Goal: Task Accomplishment & Management: Use online tool/utility

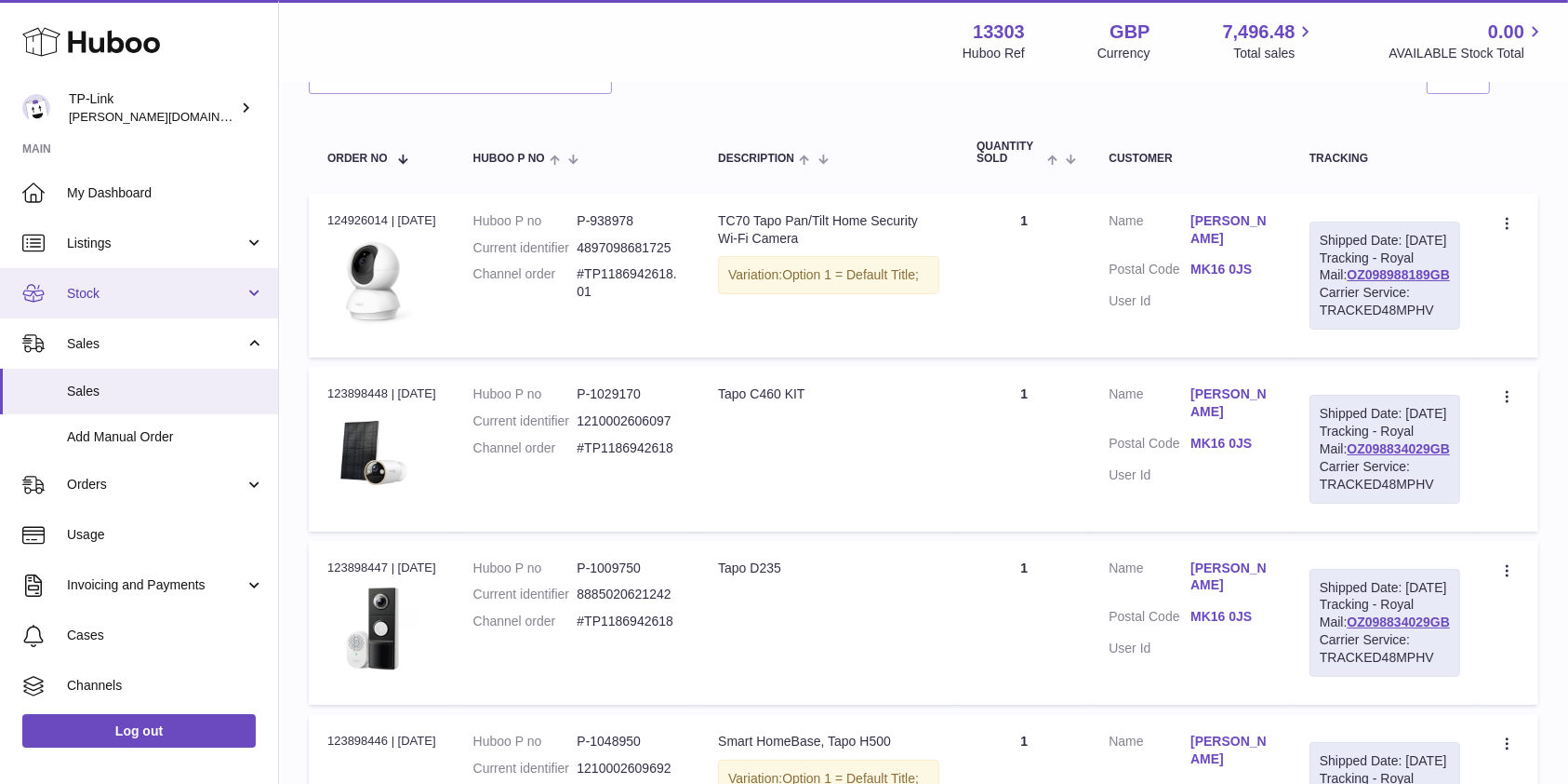
click at [132, 306] on link "Stock" at bounding box center [139, 293] width 278 height 50
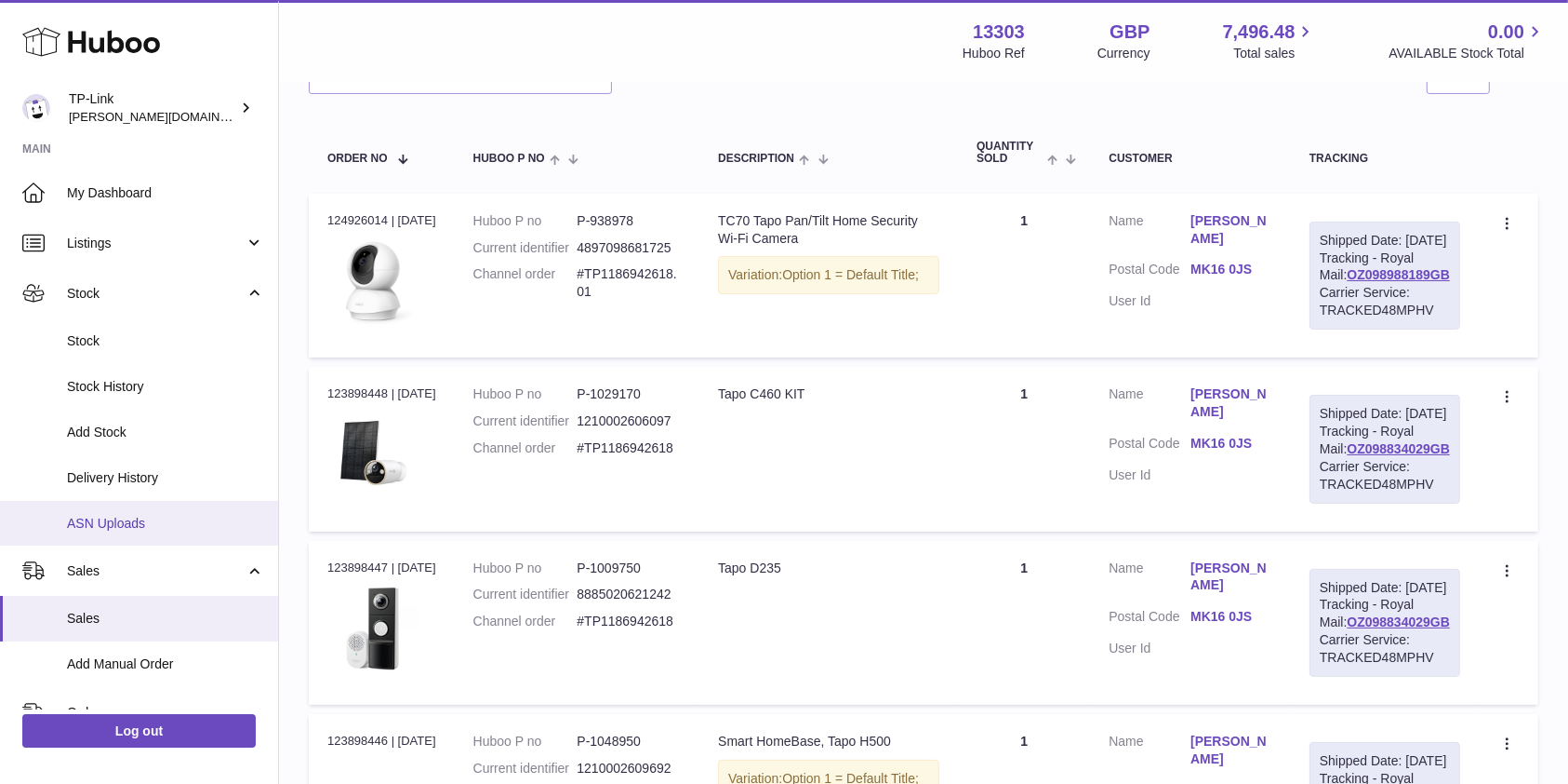
click at [126, 511] on link "ASN Uploads" at bounding box center [139, 524] width 278 height 46
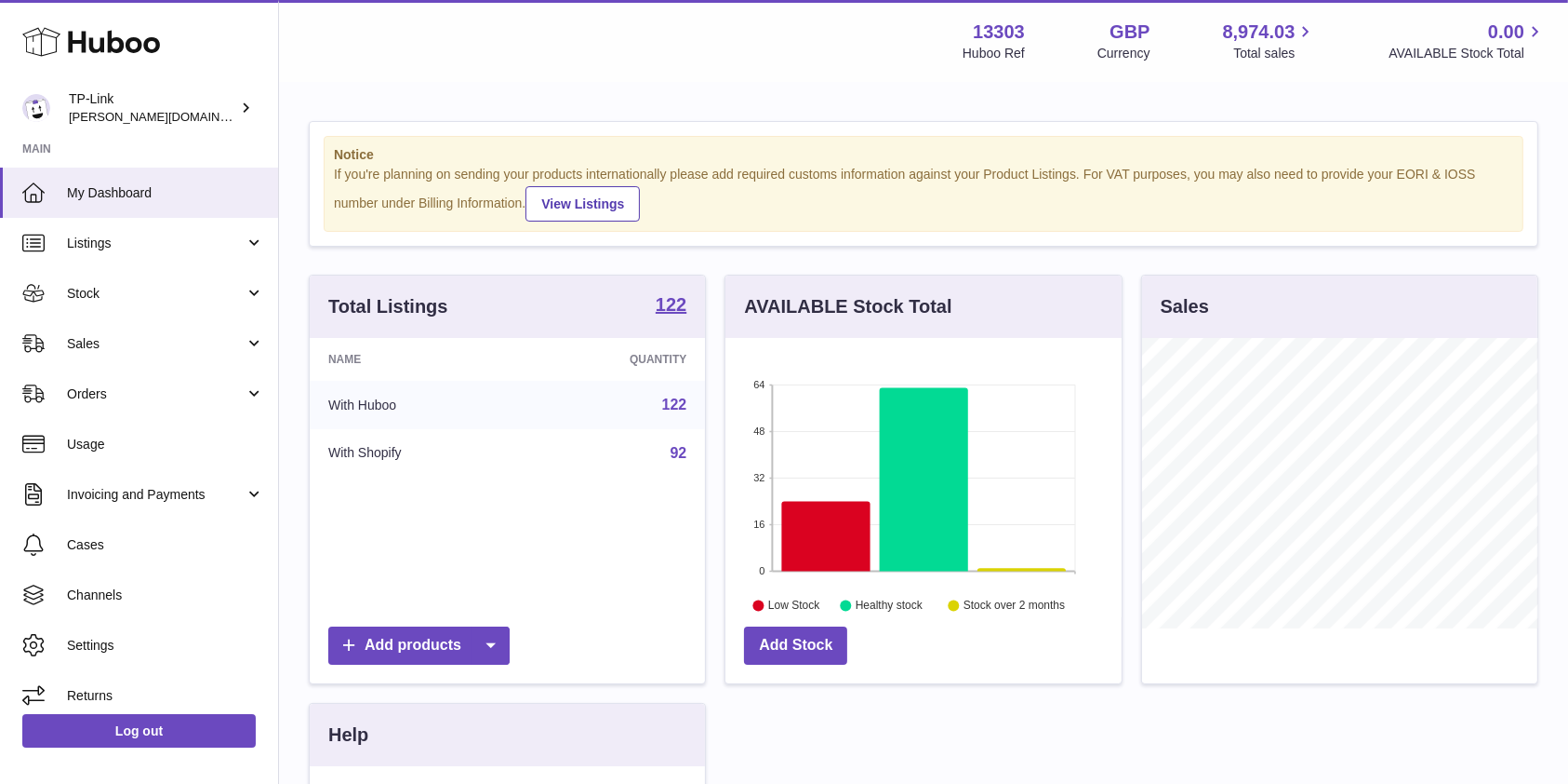
scroll to position [291, 395]
click at [128, 293] on span "Stock" at bounding box center [155, 294] width 177 height 17
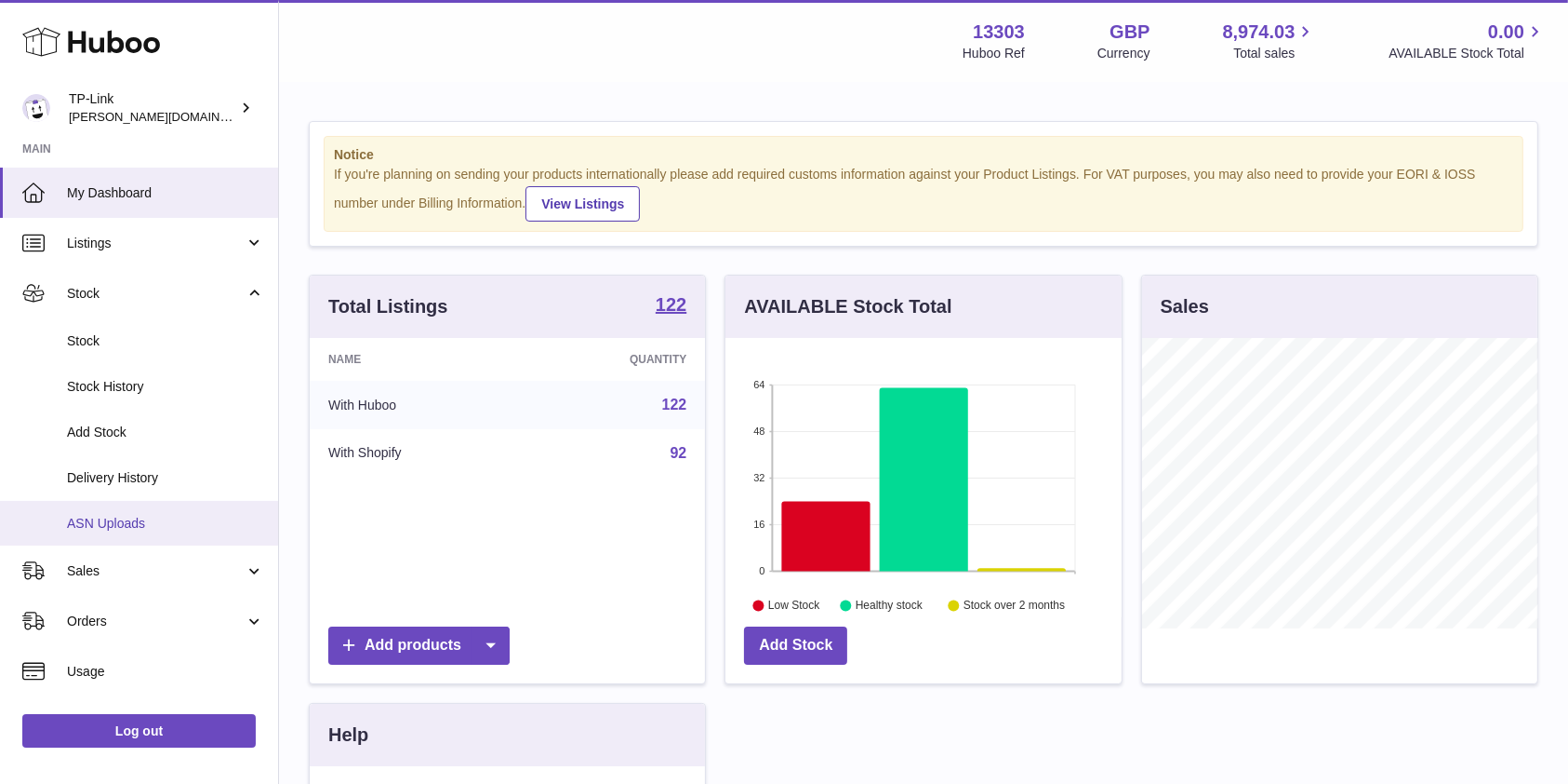
click at [154, 520] on span "ASN Uploads" at bounding box center [166, 523] width 198 height 17
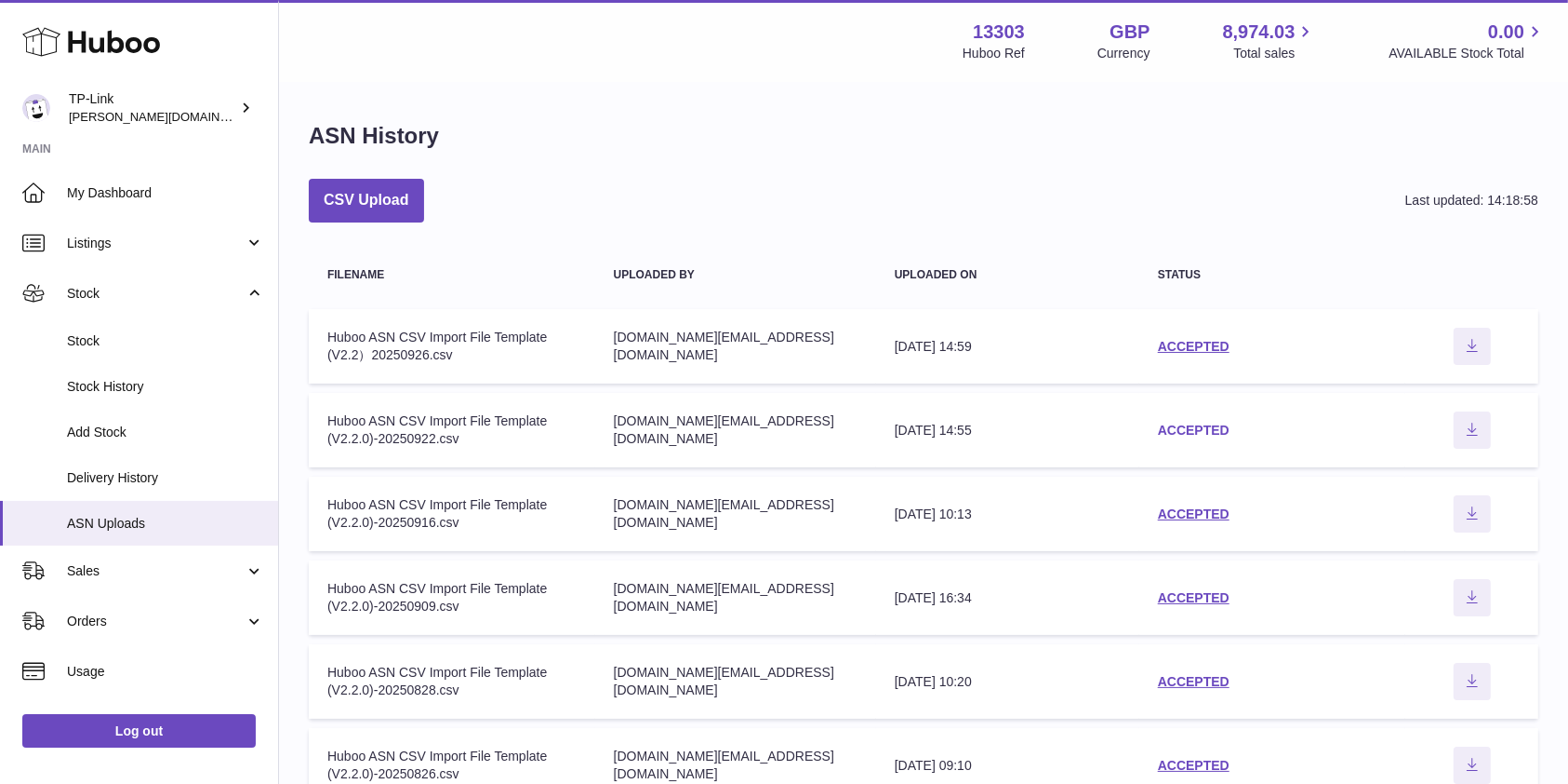
click at [1202, 422] on link "ACCEPTED" at bounding box center [1193, 430] width 72 height 15
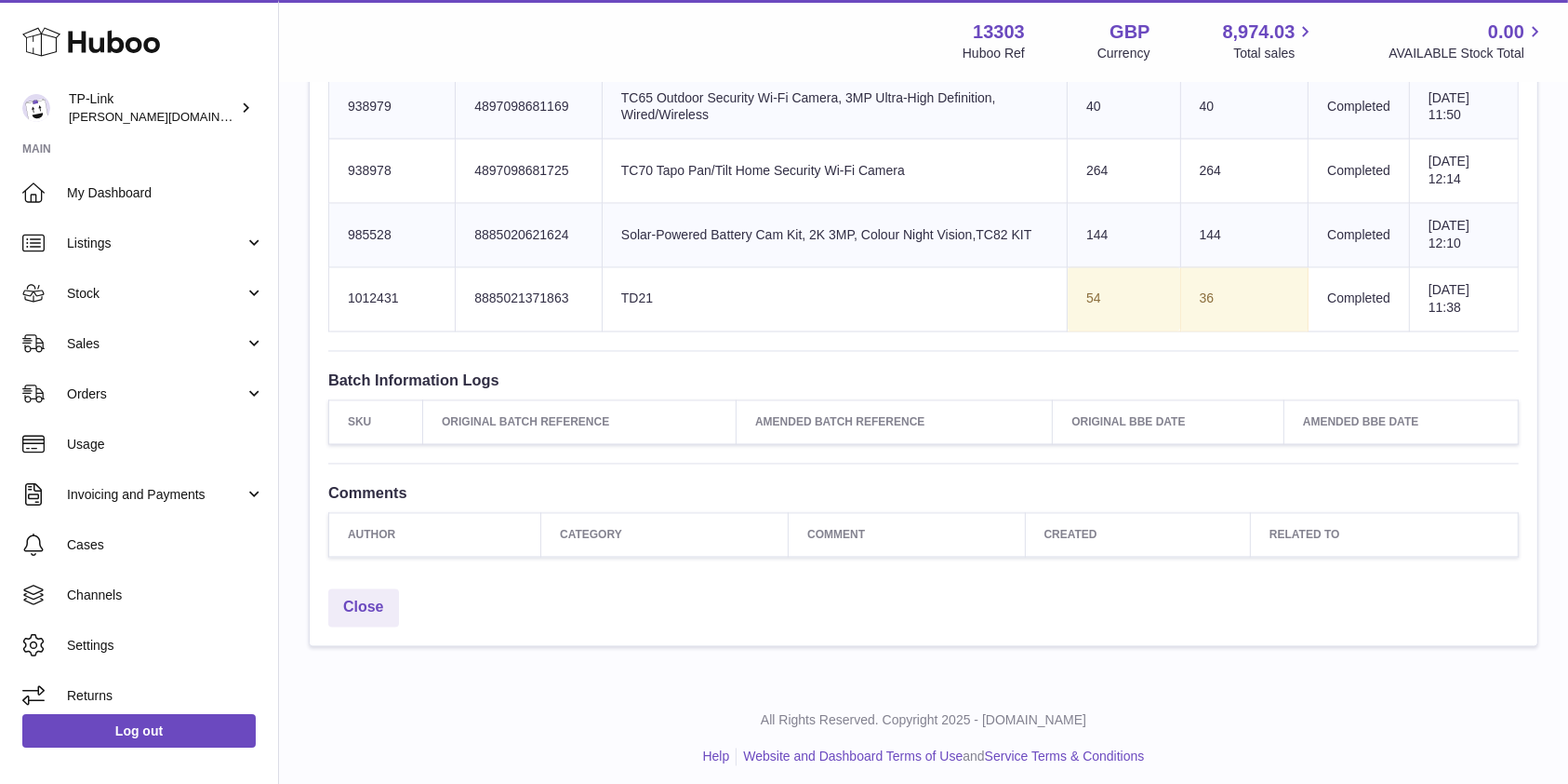
scroll to position [3492, 0]
click at [1290, 621] on div "Close" at bounding box center [924, 609] width 1228 height 66
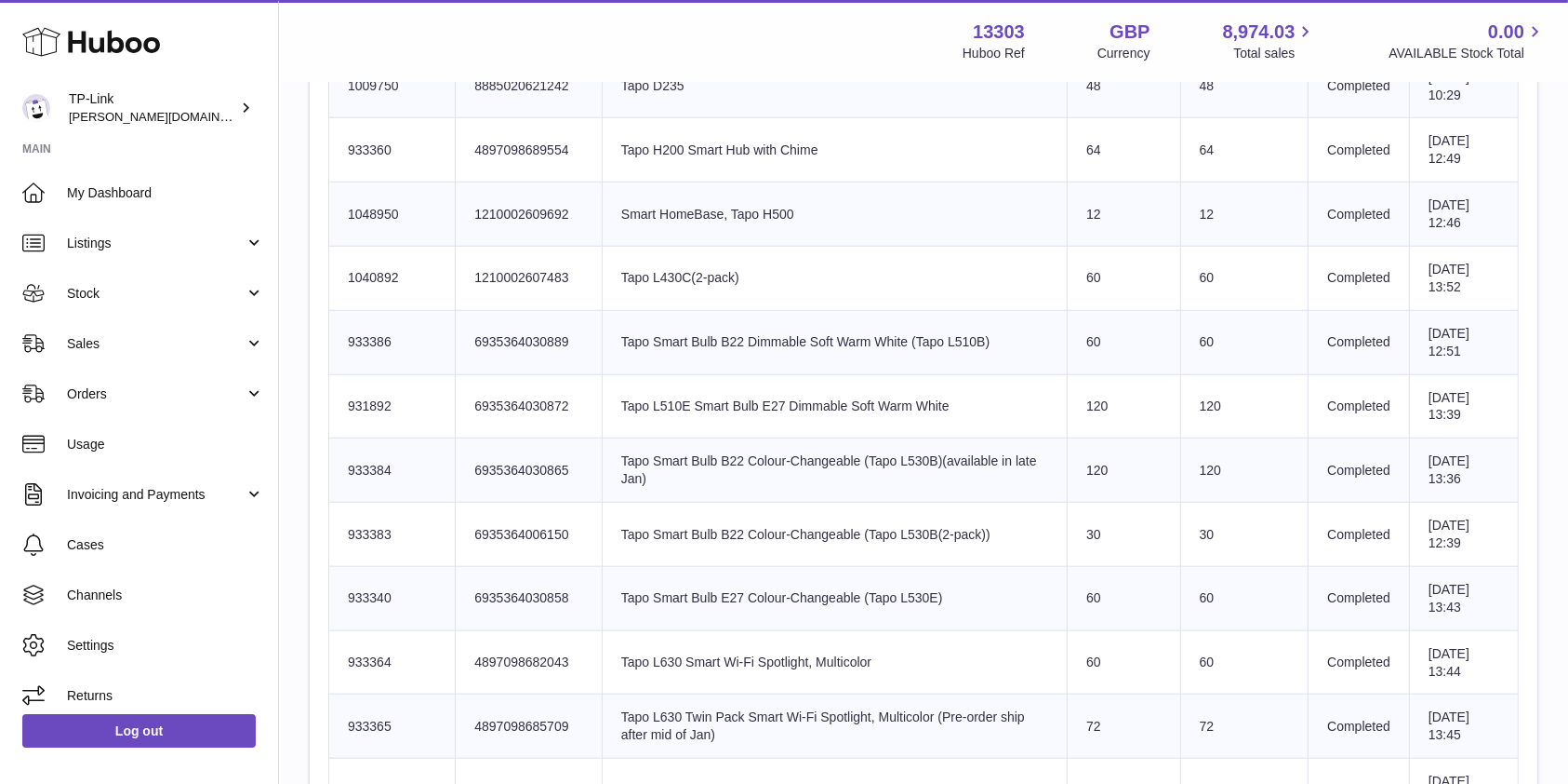
scroll to position [1630, 0]
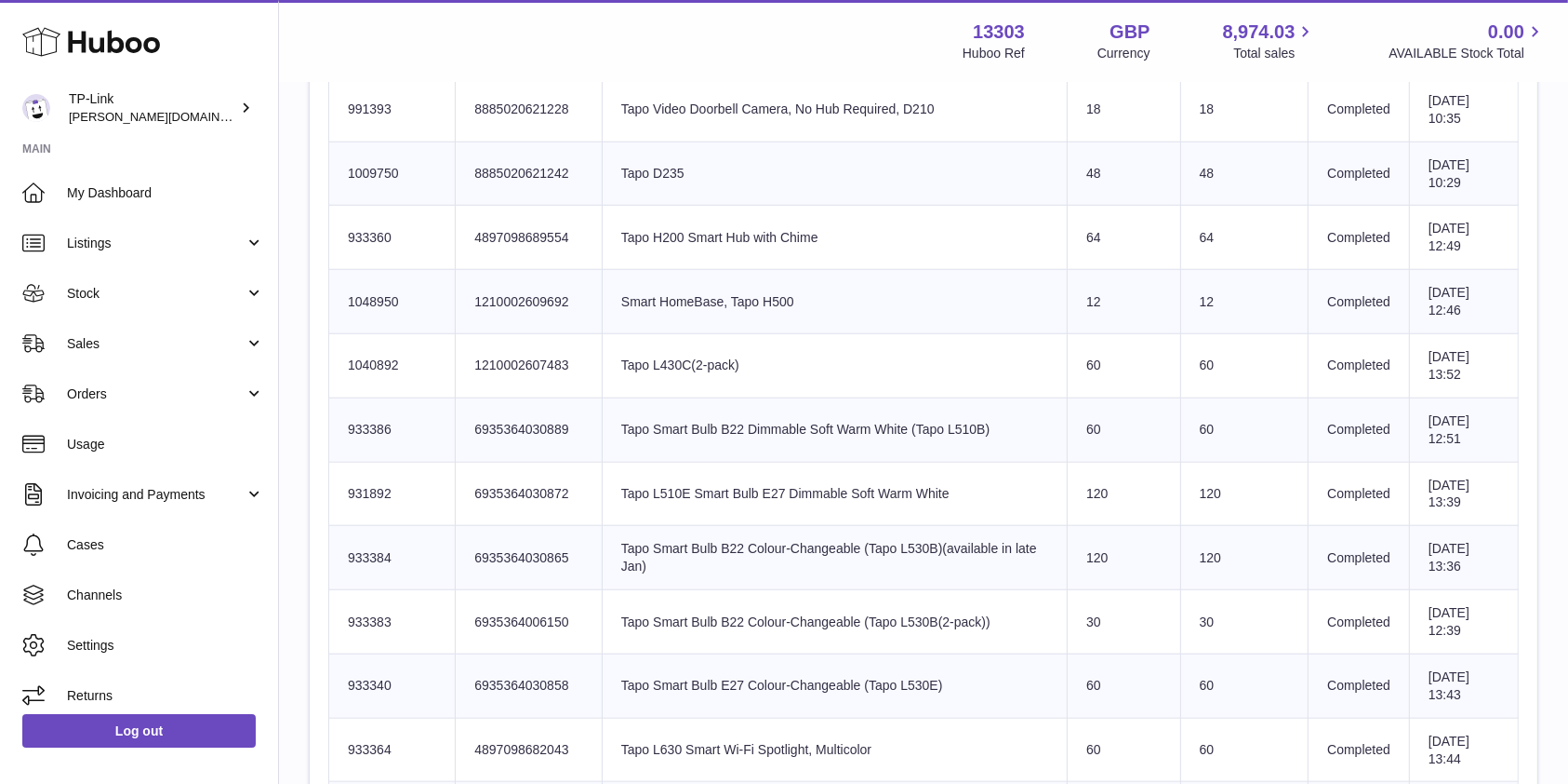
click at [958, 371] on td "Product title Tapo L430C(2-pack)" at bounding box center [833, 366] width 465 height 64
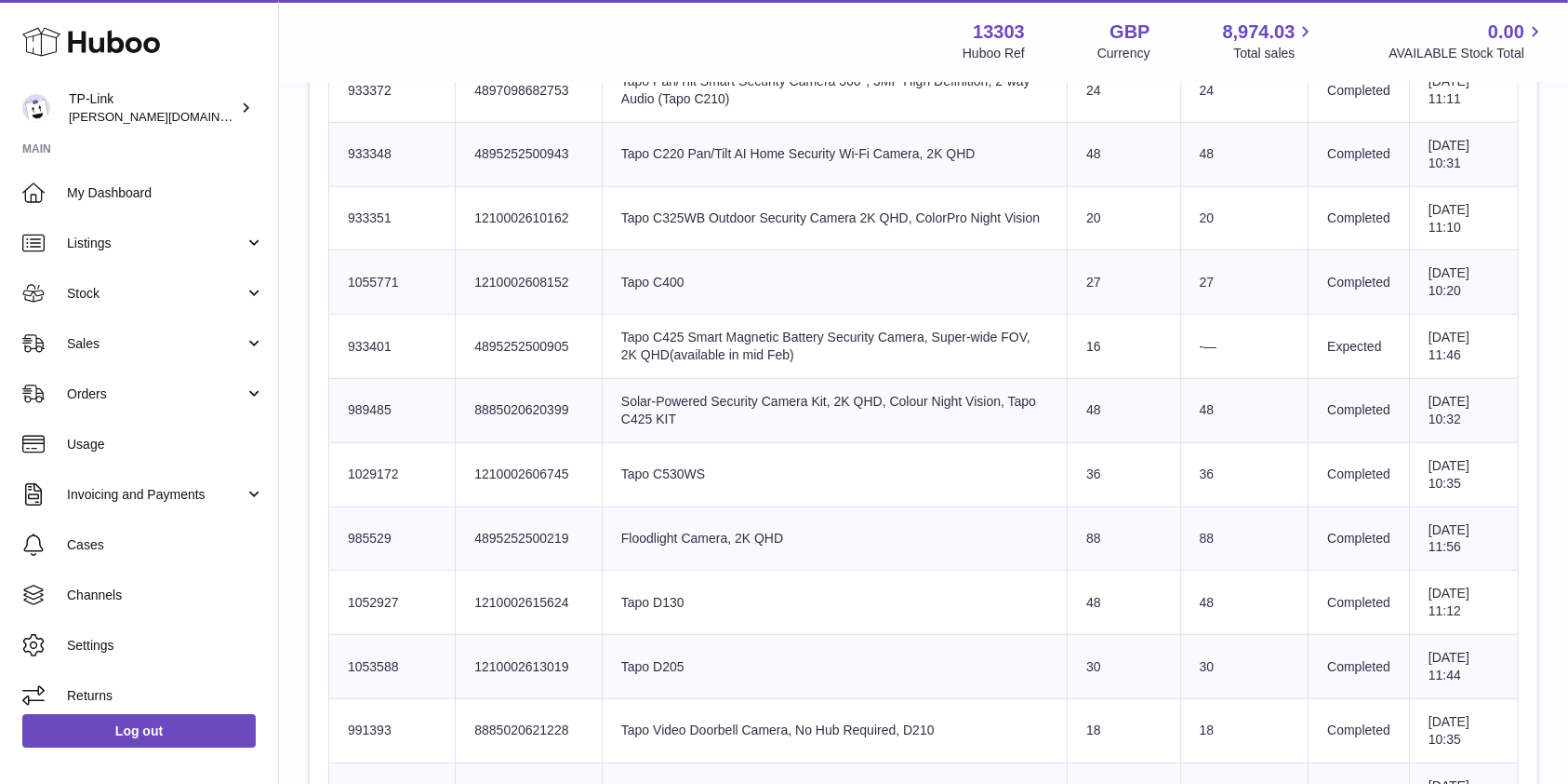
scroll to position [637, 0]
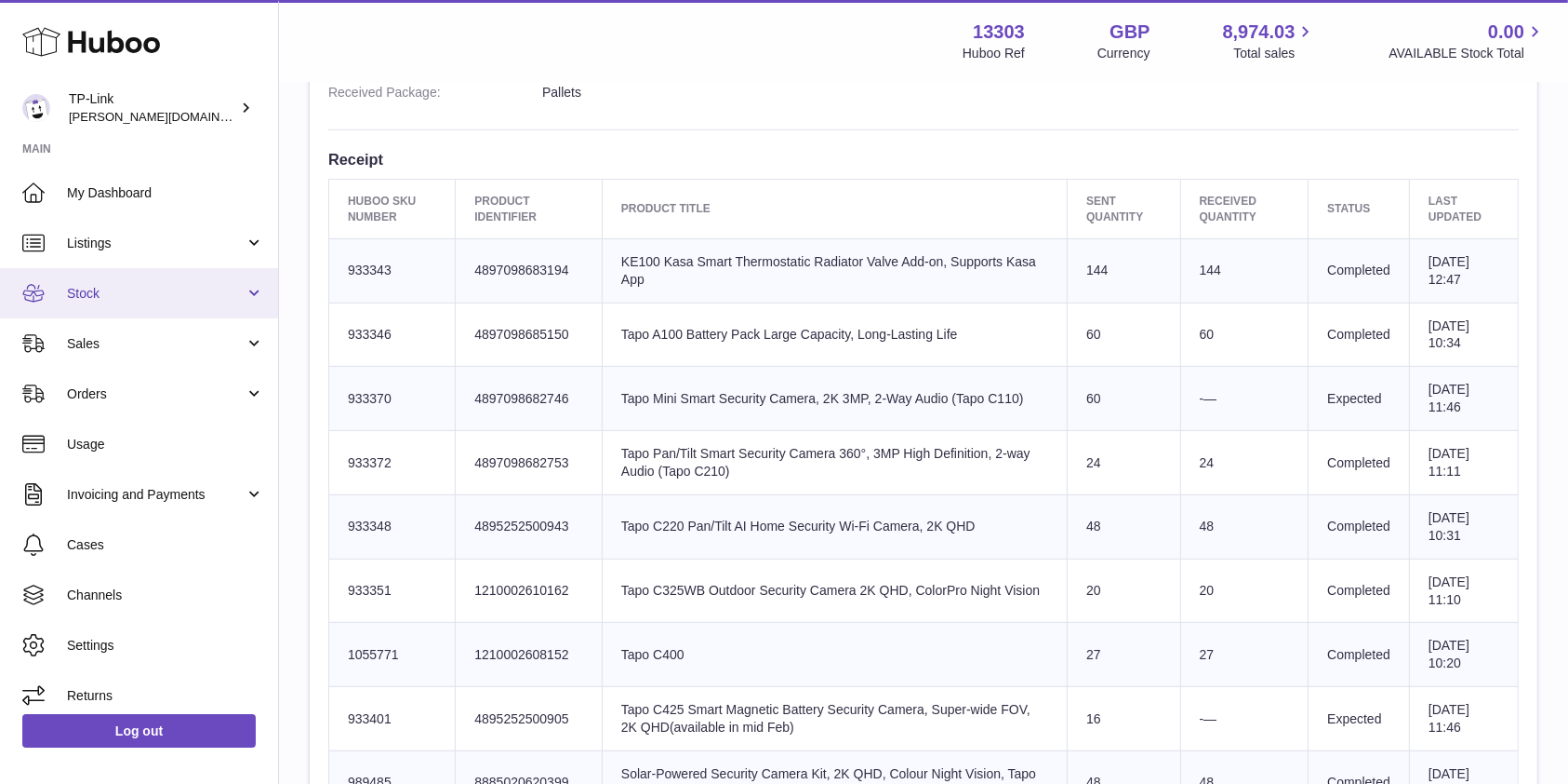
click at [136, 294] on span "Stock" at bounding box center [155, 294] width 177 height 17
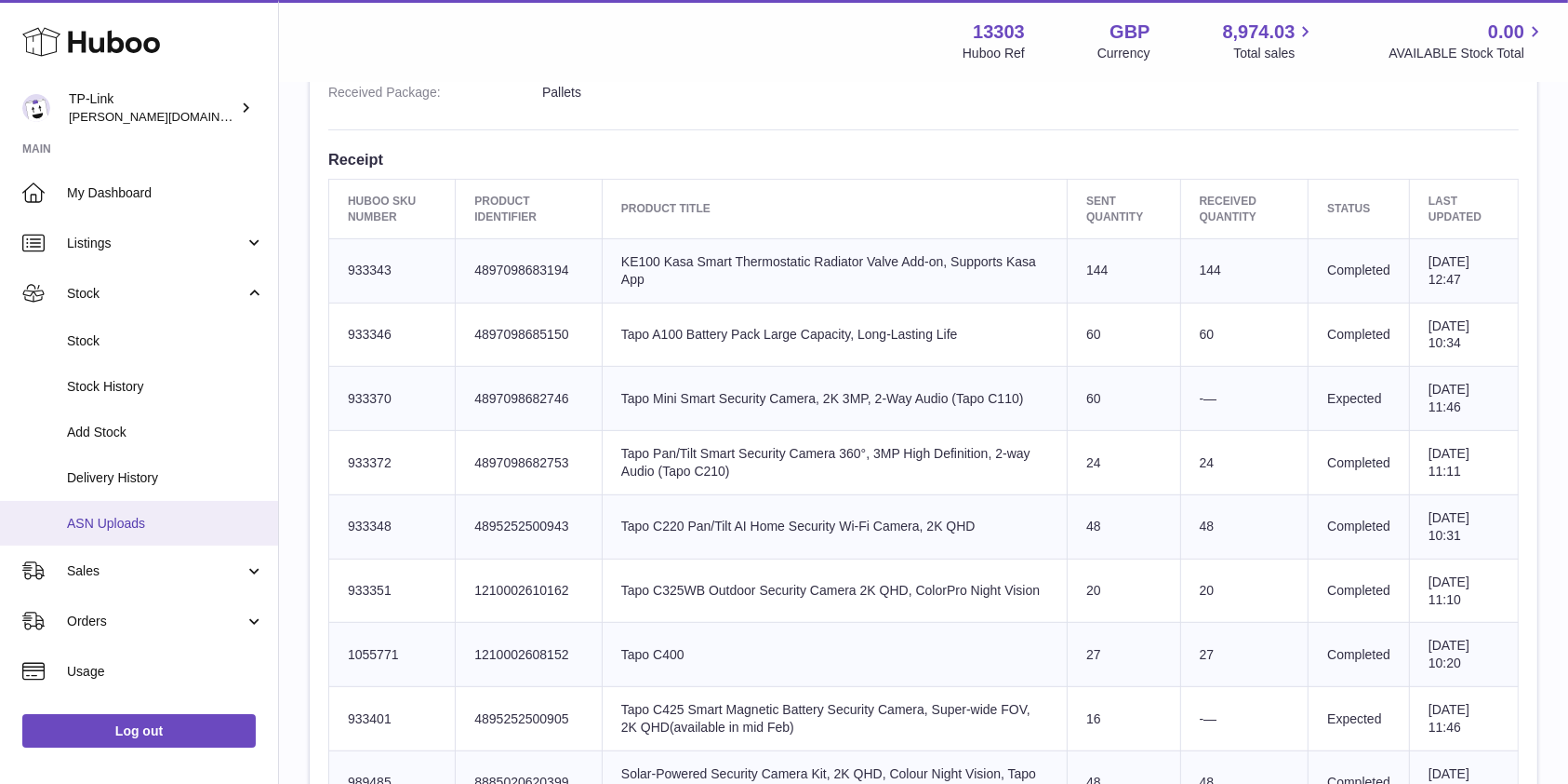
click at [142, 505] on link "ASN Uploads" at bounding box center [139, 524] width 278 height 46
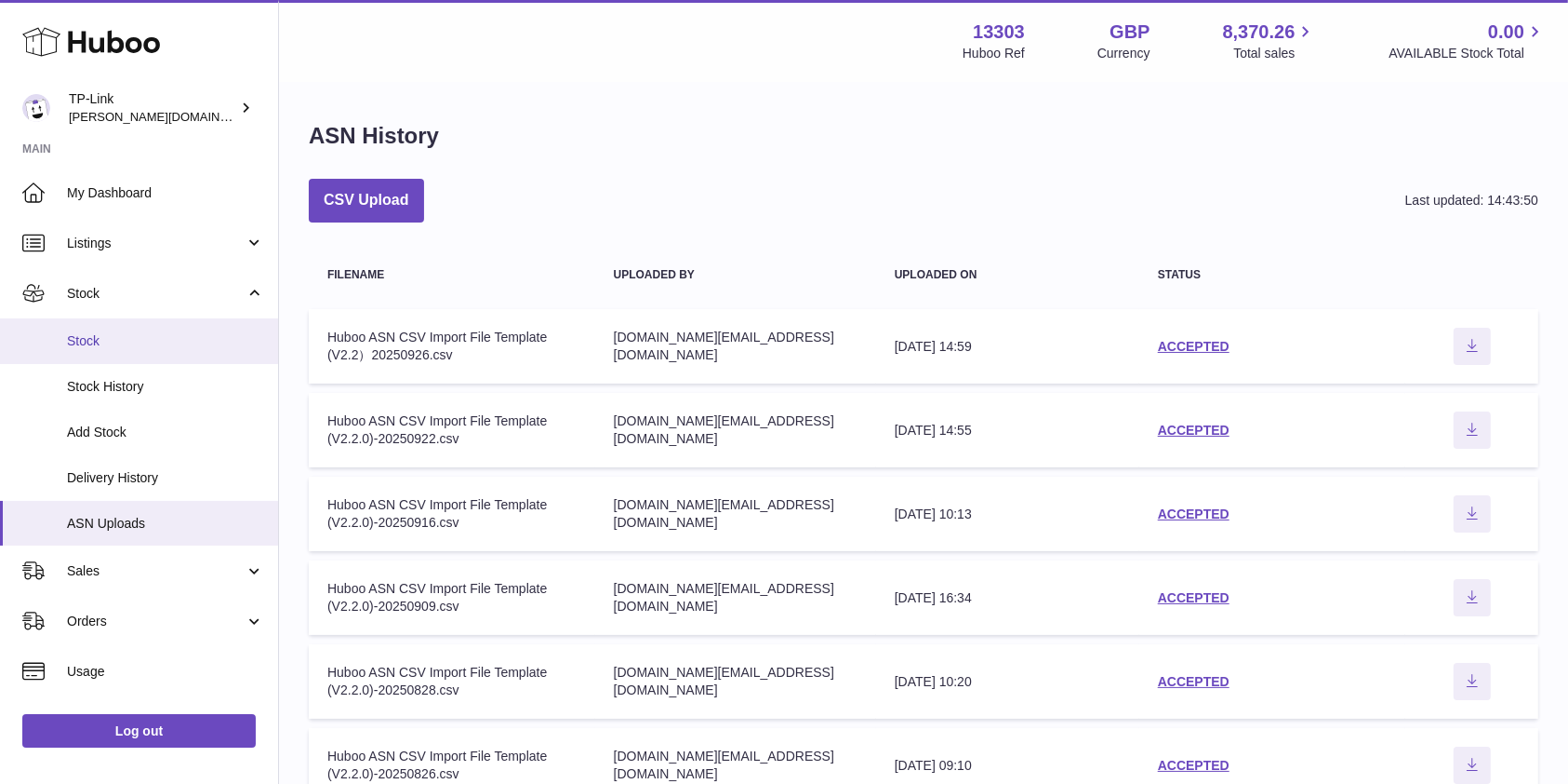
click at [126, 345] on span "Stock" at bounding box center [166, 341] width 198 height 17
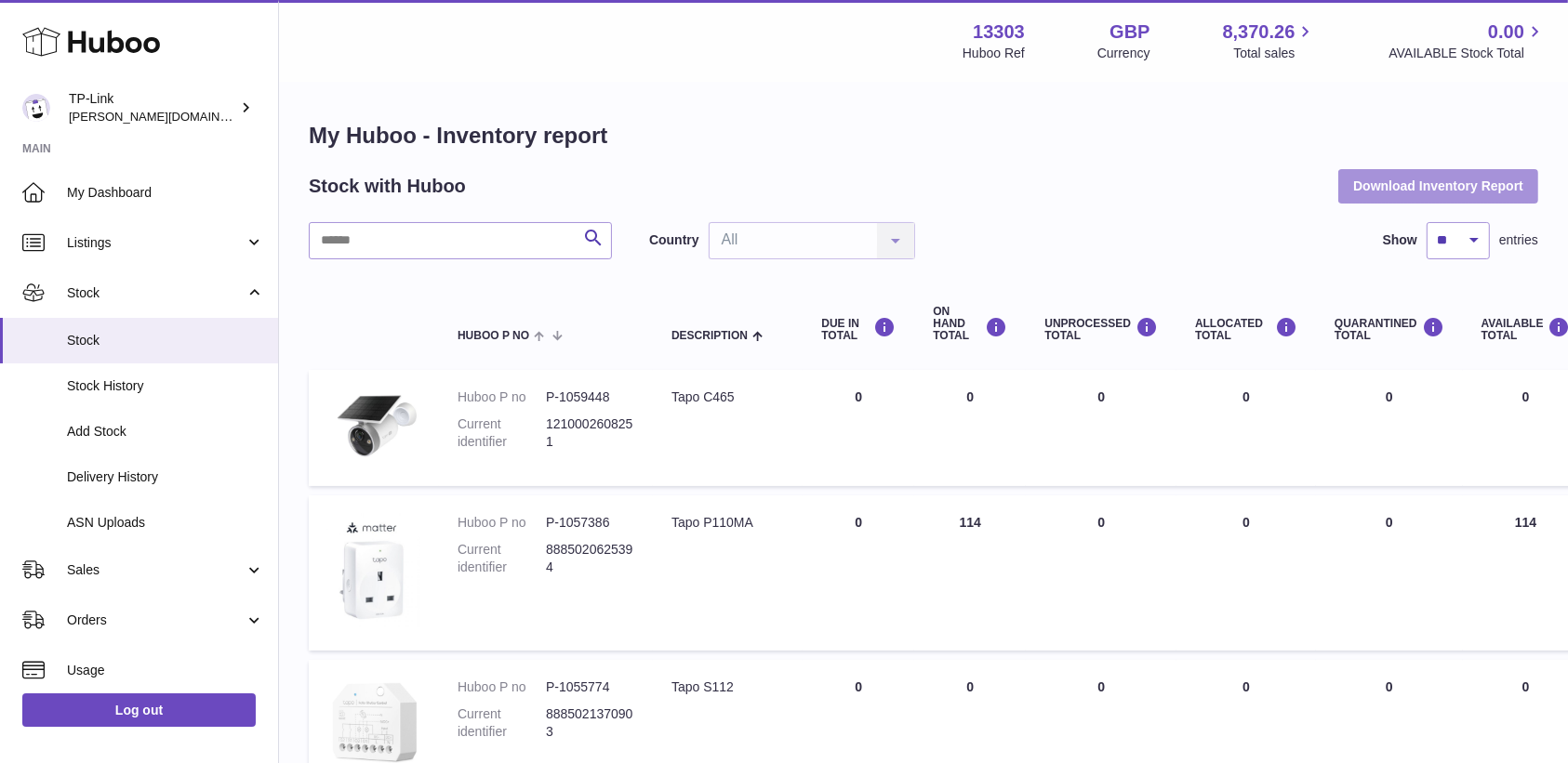
click at [1375, 180] on button "Download Inventory Report" at bounding box center [1439, 186] width 200 height 34
click at [997, 198] on div "Stock with Huboo Download Inventory Report" at bounding box center [924, 186] width 1229 height 34
